Goal: Check status: Check status

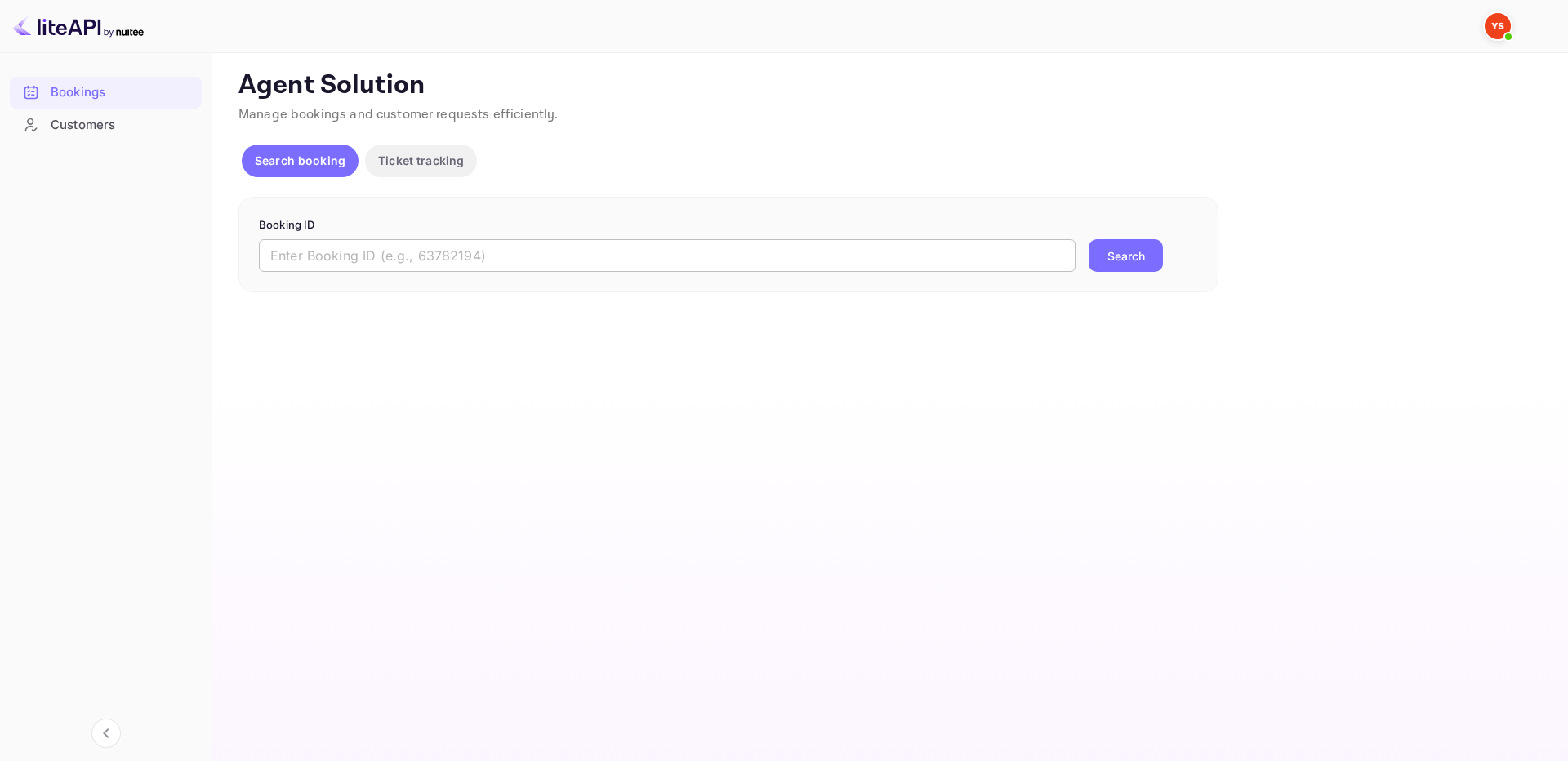
click at [796, 250] on input "text" at bounding box center [667, 256] width 816 height 33
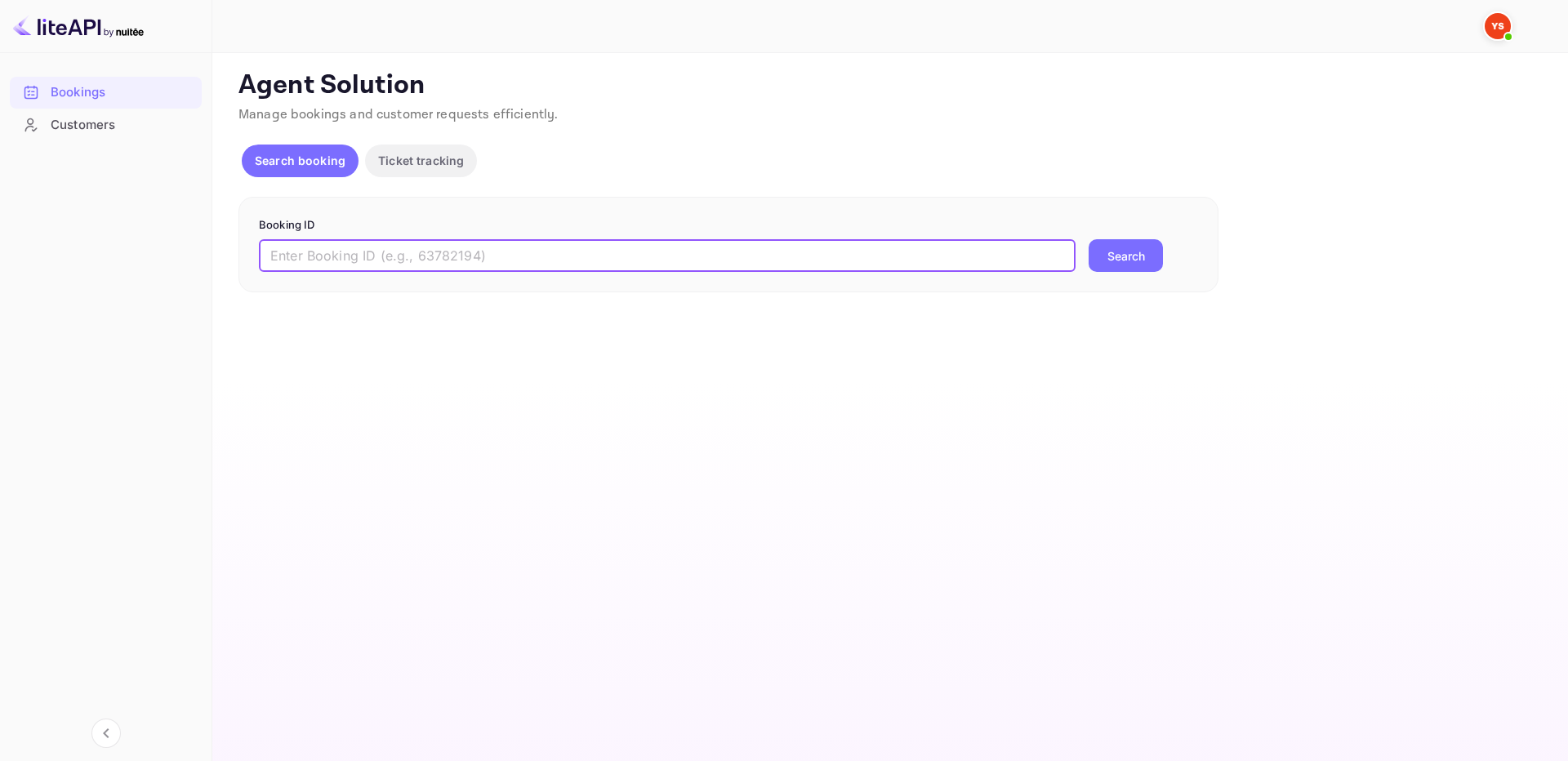
paste input "9829239"
type input "9829239"
click at [1130, 266] on button "Search" at bounding box center [1125, 256] width 74 height 33
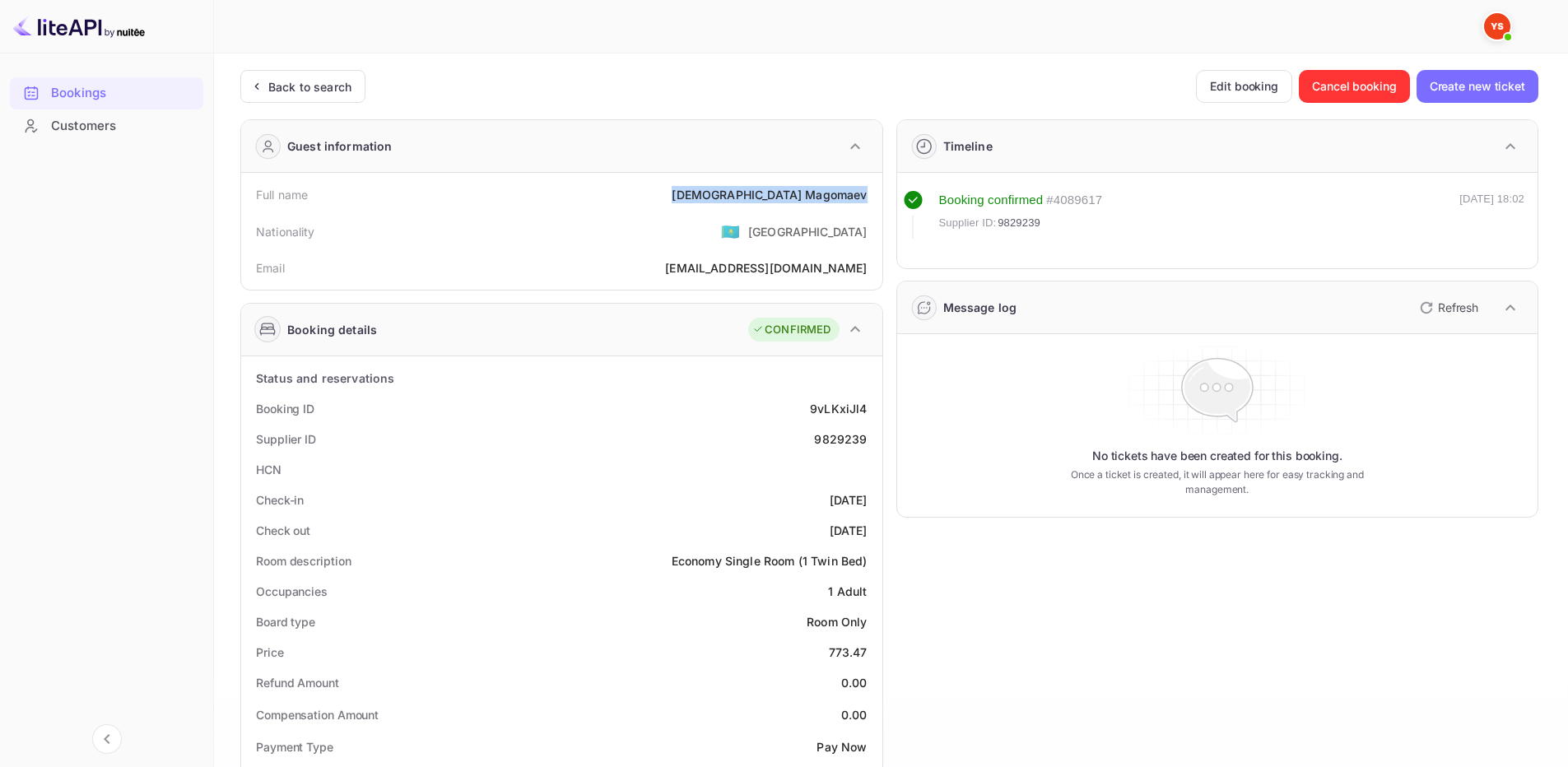
drag, startPoint x: 762, startPoint y: 194, endPoint x: 865, endPoint y: 193, distance: 103.0
click at [868, 197] on div "Full name [DEMOGRAPHIC_DATA][PERSON_NAME]" at bounding box center [561, 195] width 628 height 31
click at [875, 654] on div "Price 773.47" at bounding box center [561, 652] width 628 height 31
copy div "773.47"
drag, startPoint x: 800, startPoint y: 203, endPoint x: 865, endPoint y: 202, distance: 65.0
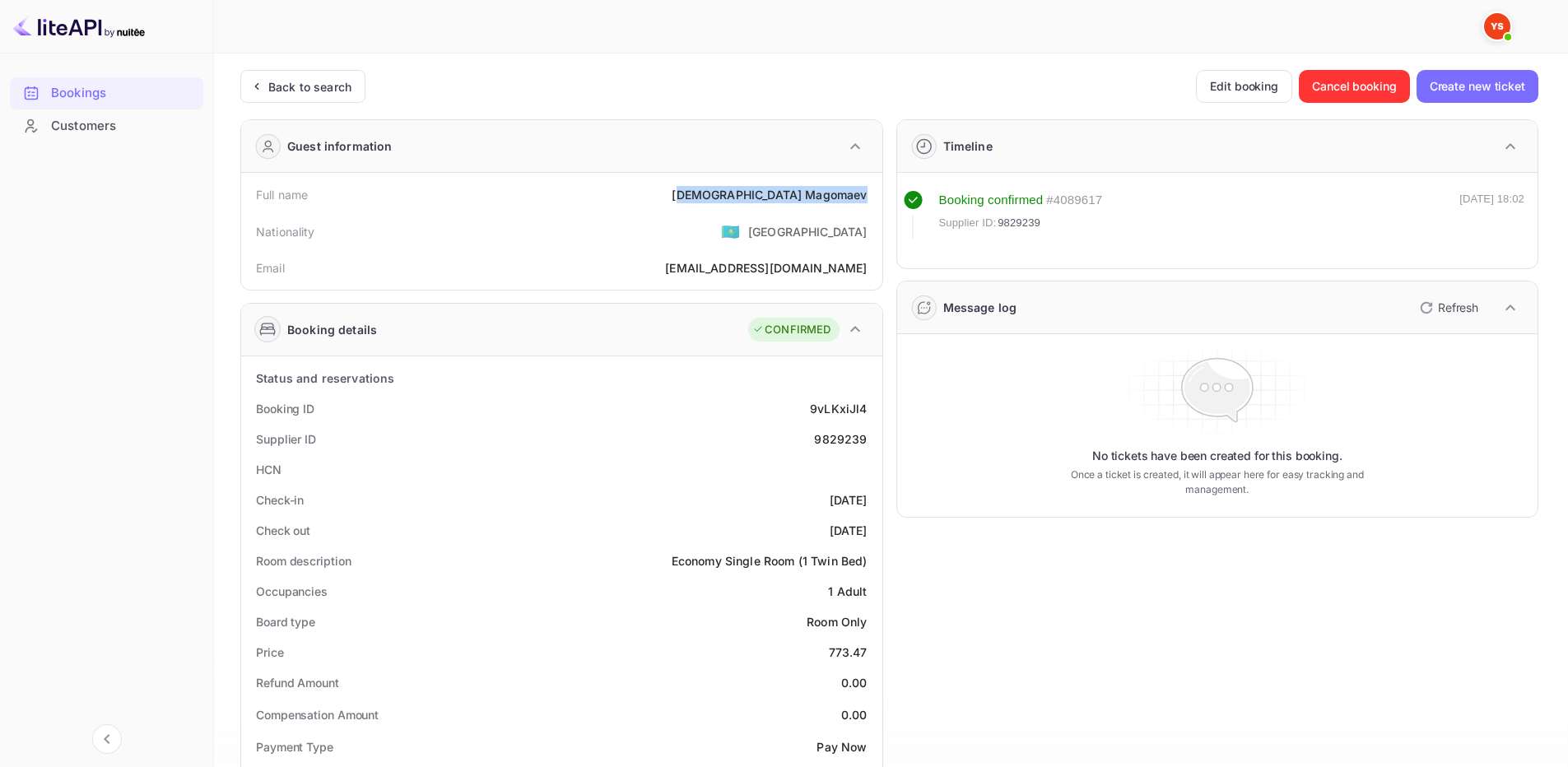
click at [865, 202] on div "[DEMOGRAPHIC_DATA][PERSON_NAME]" at bounding box center [769, 194] width 195 height 17
click at [868, 201] on div "Full name [DEMOGRAPHIC_DATA][PERSON_NAME]" at bounding box center [561, 195] width 628 height 31
drag, startPoint x: 870, startPoint y: 199, endPoint x: 764, endPoint y: 202, distance: 106.0
click at [764, 202] on div "Full name [DEMOGRAPHIC_DATA][PERSON_NAME]" at bounding box center [561, 195] width 628 height 31
copy div "[DEMOGRAPHIC_DATA][PERSON_NAME]"
